Goal: Information Seeking & Learning: Check status

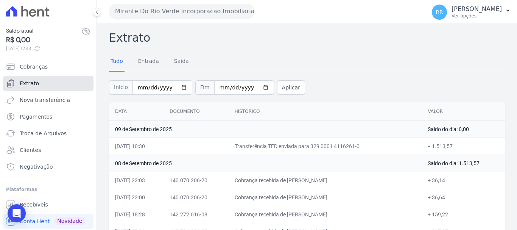
click at [44, 84] on link "Extrato" at bounding box center [48, 83] width 91 height 15
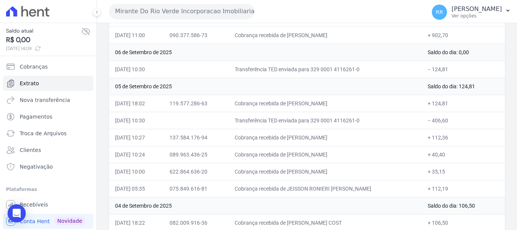
scroll to position [227, 0]
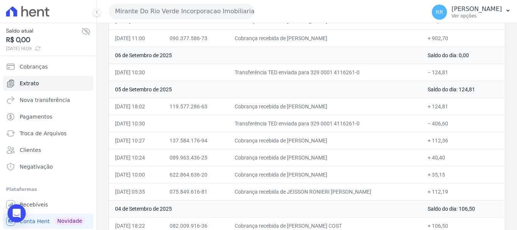
drag, startPoint x: 290, startPoint y: 137, endPoint x: 397, endPoint y: 148, distance: 107.7
click at [404, 148] on td "Cobrança recebida de [PERSON_NAME]" at bounding box center [326, 140] width 194 height 17
click at [395, 146] on td "Cobrança recebida de [PERSON_NAME]" at bounding box center [326, 140] width 194 height 17
click at [469, 175] on td "+ 35,15" at bounding box center [463, 174] width 83 height 17
drag, startPoint x: 297, startPoint y: 142, endPoint x: 378, endPoint y: 141, distance: 80.3
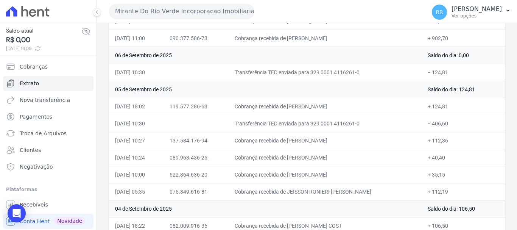
click at [378, 141] on td "Cobrança recebida de [PERSON_NAME]" at bounding box center [326, 140] width 194 height 17
click at [375, 143] on td "Cobrança recebida de [PERSON_NAME]" at bounding box center [326, 140] width 194 height 17
drag, startPoint x: 371, startPoint y: 142, endPoint x: 294, endPoint y: 138, distance: 77.0
click at [294, 138] on td "Cobrança recebida de [PERSON_NAME]" at bounding box center [326, 140] width 194 height 17
copy td "[PERSON_NAME]"
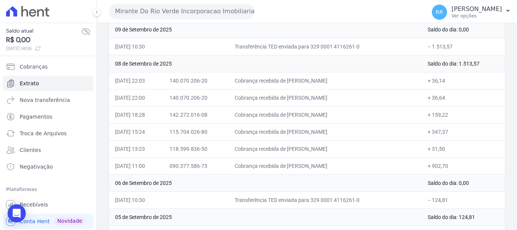
scroll to position [76, 0]
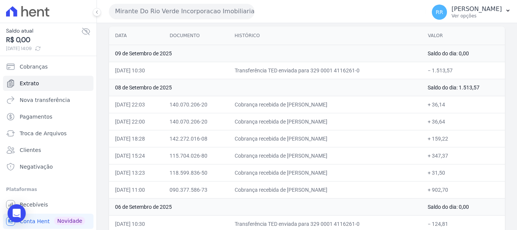
drag, startPoint x: 422, startPoint y: 191, endPoint x: 457, endPoint y: 184, distance: 35.9
click at [457, 184] on td "+ 902,70" at bounding box center [463, 189] width 83 height 17
drag, startPoint x: 297, startPoint y: 155, endPoint x: 384, endPoint y: 154, distance: 87.1
click at [384, 154] on td "Cobrança recebida de [PERSON_NAME]" at bounding box center [326, 155] width 194 height 17
copy td "[PERSON_NAME]"
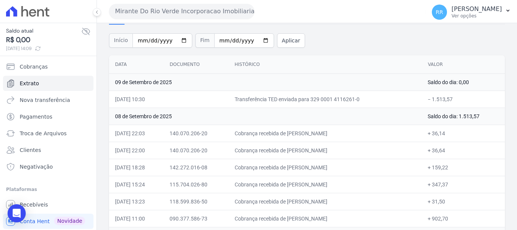
scroll to position [0, 0]
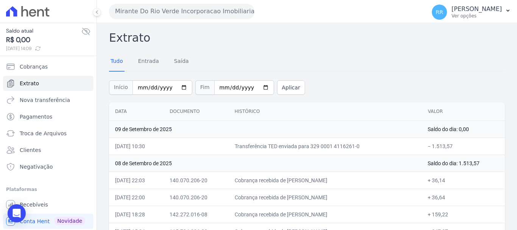
click at [165, 6] on button "Mirante Do Rio Verde Incorporacao Imobiliaria SPE LTDA" at bounding box center [181, 11] width 145 height 15
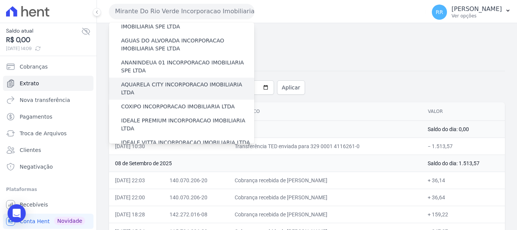
scroll to position [38, 0]
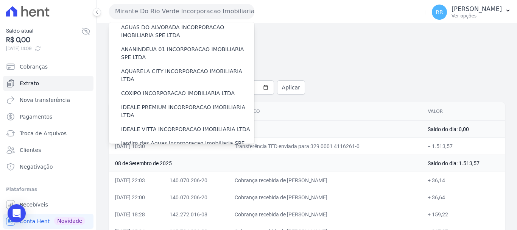
click at [338, 126] on td "09 de Setembro de 2025" at bounding box center [265, 128] width 313 height 17
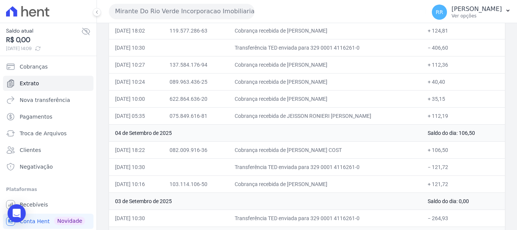
scroll to position [265, 0]
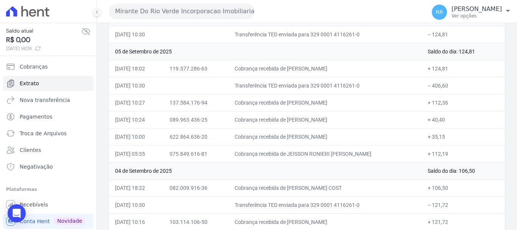
click at [187, 15] on button "Mirante Do Rio Verde Incorporacao Imobiliaria SPE LTDA" at bounding box center [181, 11] width 145 height 15
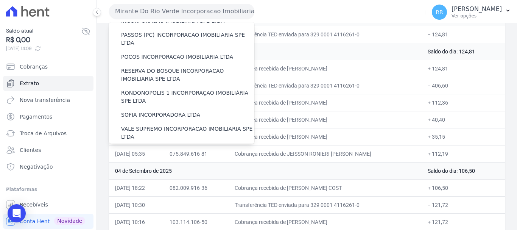
scroll to position [331, 0]
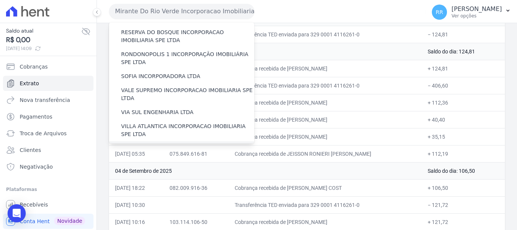
click at [174, 144] on label "[GEOGRAPHIC_DATA] INCORPORACAO IMOBILIARIA SPE LTDA" at bounding box center [187, 152] width 133 height 16
click at [0, 0] on input "[GEOGRAPHIC_DATA] INCORPORACAO IMOBILIARIA SPE LTDA" at bounding box center [0, 0] width 0 height 0
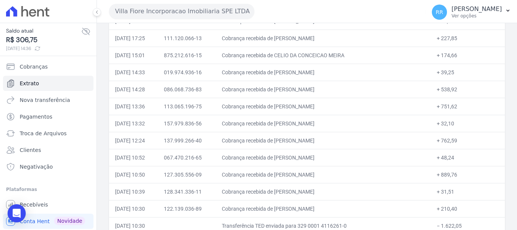
scroll to position [485, 0]
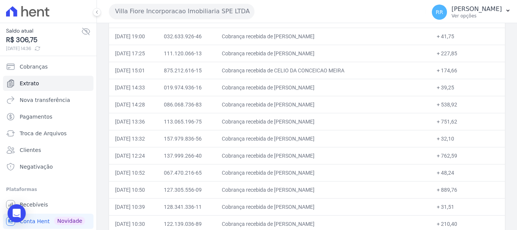
click at [475, 65] on td "+ 174,66" at bounding box center [468, 70] width 74 height 17
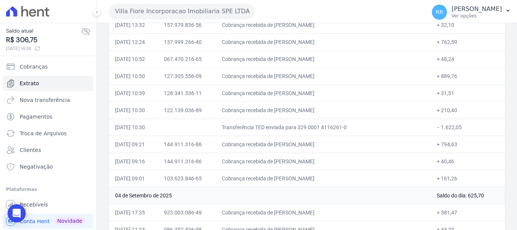
scroll to position [636, 0]
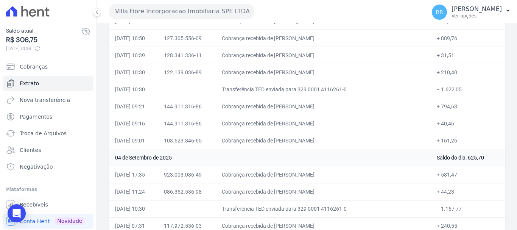
click at [225, 119] on tbody "[DATE] Saldo do dia: 306,75 [DATE] 11:35 099.524.426-02 Cobrança recebida de [P…" at bounding box center [307, 29] width 396 height 1091
click at [395, 126] on td "Cobrança recebida de [PERSON_NAME]" at bounding box center [323, 123] width 215 height 17
drag, startPoint x: 291, startPoint y: 107, endPoint x: 370, endPoint y: 105, distance: 78.8
click at [370, 105] on td "Cobrança recebida de [PERSON_NAME]" at bounding box center [323, 106] width 215 height 17
copy td "[PERSON_NAME]"
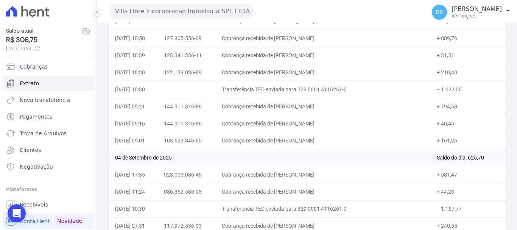
click at [444, 199] on td "+ 44,23" at bounding box center [468, 191] width 74 height 17
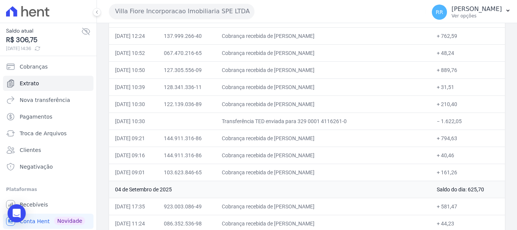
scroll to position [606, 0]
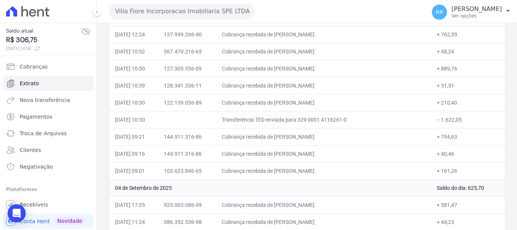
click at [280, 117] on td "Transferência TED enviada para 329 0001 4116261-0" at bounding box center [323, 119] width 215 height 17
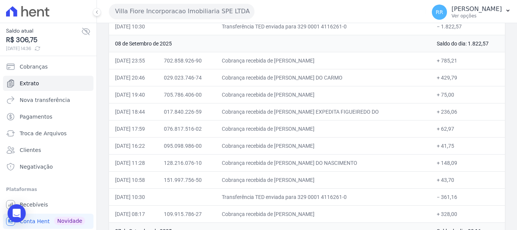
scroll to position [152, 0]
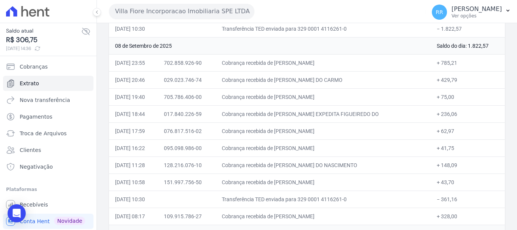
drag, startPoint x: 346, startPoint y: 138, endPoint x: 435, endPoint y: 127, distance: 89.4
click at [435, 127] on tr "[DATE] 17:59 076.817.516-02 Cobrança recebida de [PERSON_NAME] + 62,97" at bounding box center [307, 130] width 396 height 17
click at [328, 145] on td "Cobrança recebida de [PERSON_NAME]" at bounding box center [323, 147] width 215 height 17
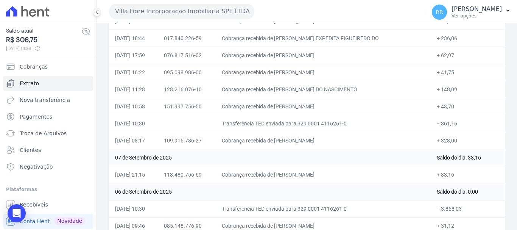
scroll to position [265, 0]
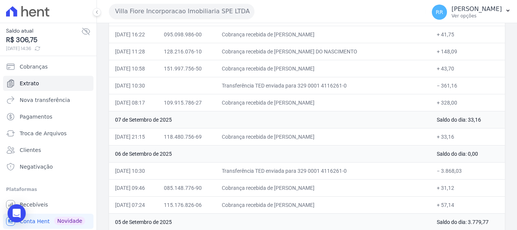
click at [237, 158] on td "06 de Setembro de 2025" at bounding box center [270, 153] width 322 height 17
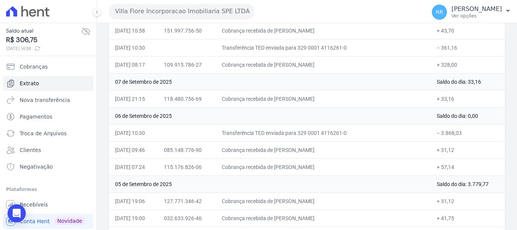
scroll to position [0, 0]
